Goal: Transaction & Acquisition: Book appointment/travel/reservation

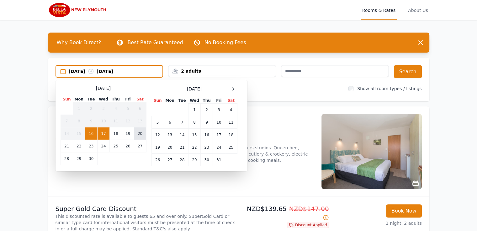
click at [140, 131] on td "20" at bounding box center [140, 134] width 12 height 13
click at [129, 71] on div "[DATE] --" at bounding box center [116, 71] width 94 height 6
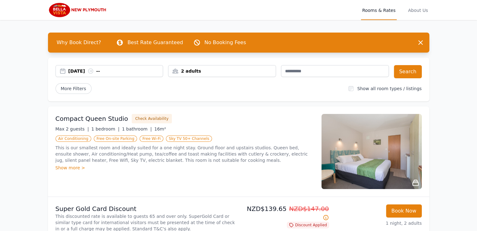
click at [107, 72] on div "[DATE] --" at bounding box center [115, 71] width 95 height 6
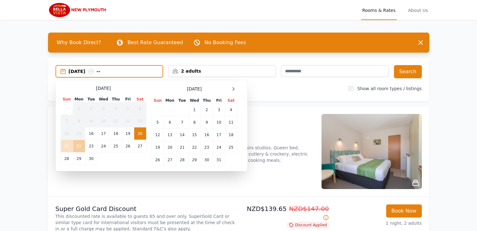
click at [78, 148] on td "22" at bounding box center [79, 146] width 12 height 13
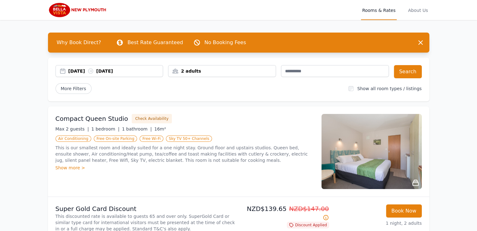
click at [195, 71] on div "2 adults" at bounding box center [221, 71] width 107 height 6
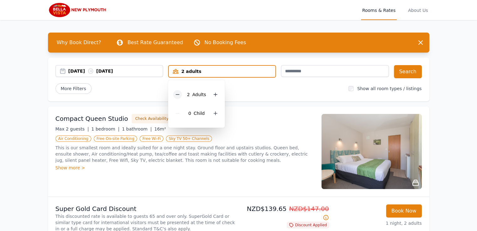
click at [179, 93] on icon at bounding box center [177, 94] width 5 height 5
click at [275, 124] on div "Compact Queen Studio Check Availability Max 2 guests | 1 bedroom | 1 bathroom |…" at bounding box center [185, 151] width 258 height 75
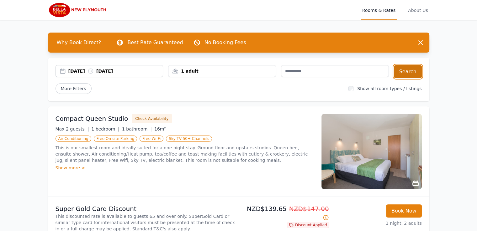
click at [409, 73] on button "Search" at bounding box center [408, 71] width 28 height 13
